Goal: Task Accomplishment & Management: Manage account settings

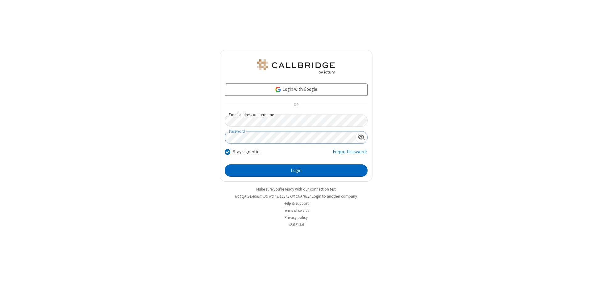
click at [296, 171] on button "Login" at bounding box center [296, 171] width 143 height 12
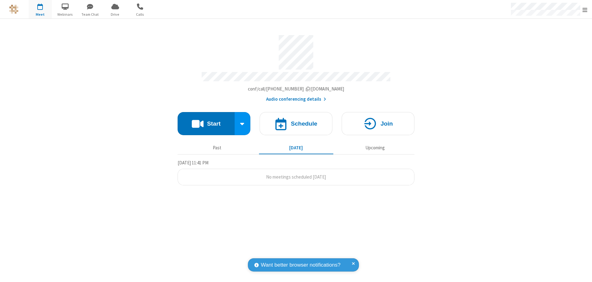
click at [585, 10] on span "Open menu" at bounding box center [585, 10] width 5 height 6
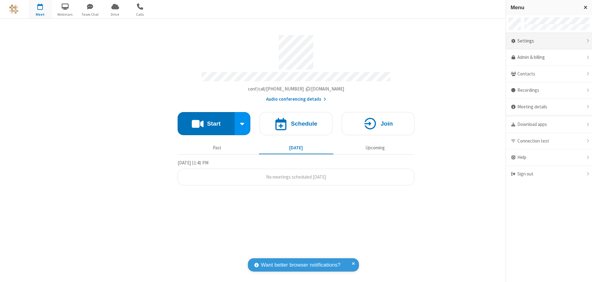
click at [549, 41] on div "Settings" at bounding box center [549, 41] width 86 height 17
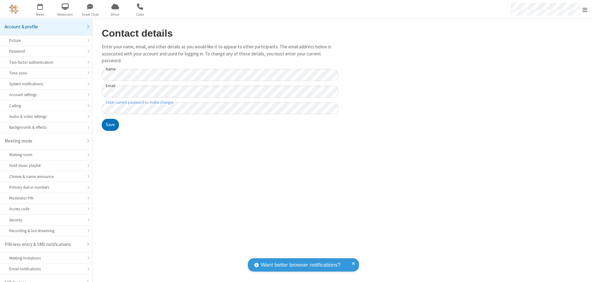
scroll to position [9, 0]
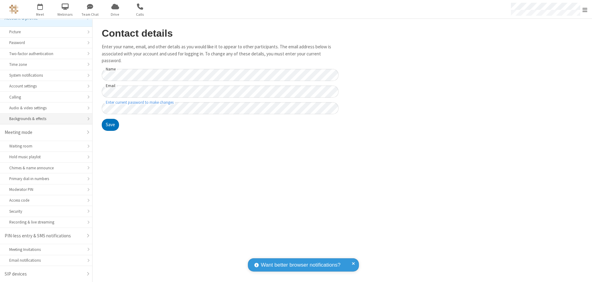
click at [44, 119] on div "Backgrounds & effects" at bounding box center [46, 119] width 74 height 6
